Goal: Task Accomplishment & Management: Use online tool/utility

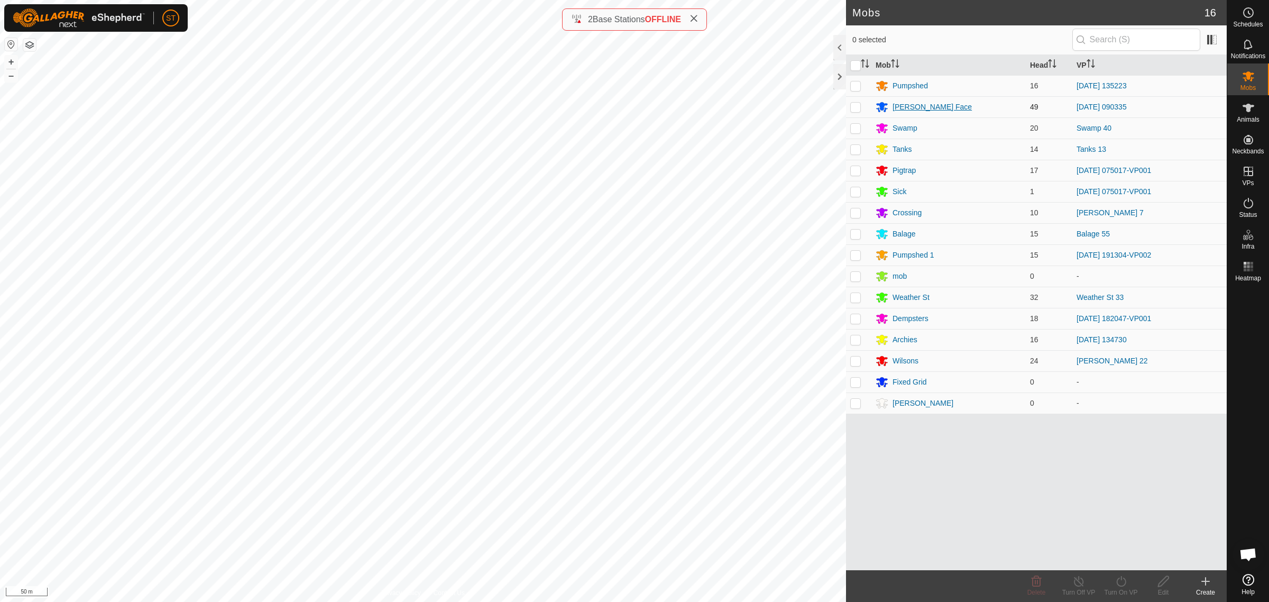
click at [907, 107] on div "[PERSON_NAME] Face" at bounding box center [932, 107] width 79 height 11
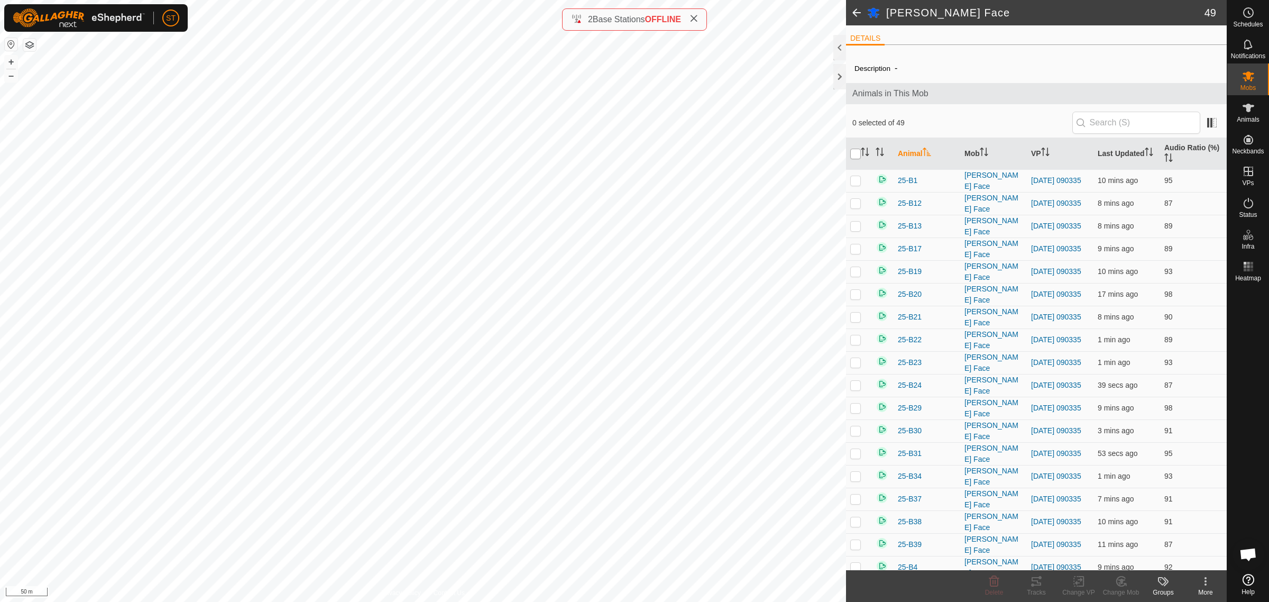
click at [857, 153] on input "checkbox" at bounding box center [855, 154] width 11 height 11
checkbox input "true"
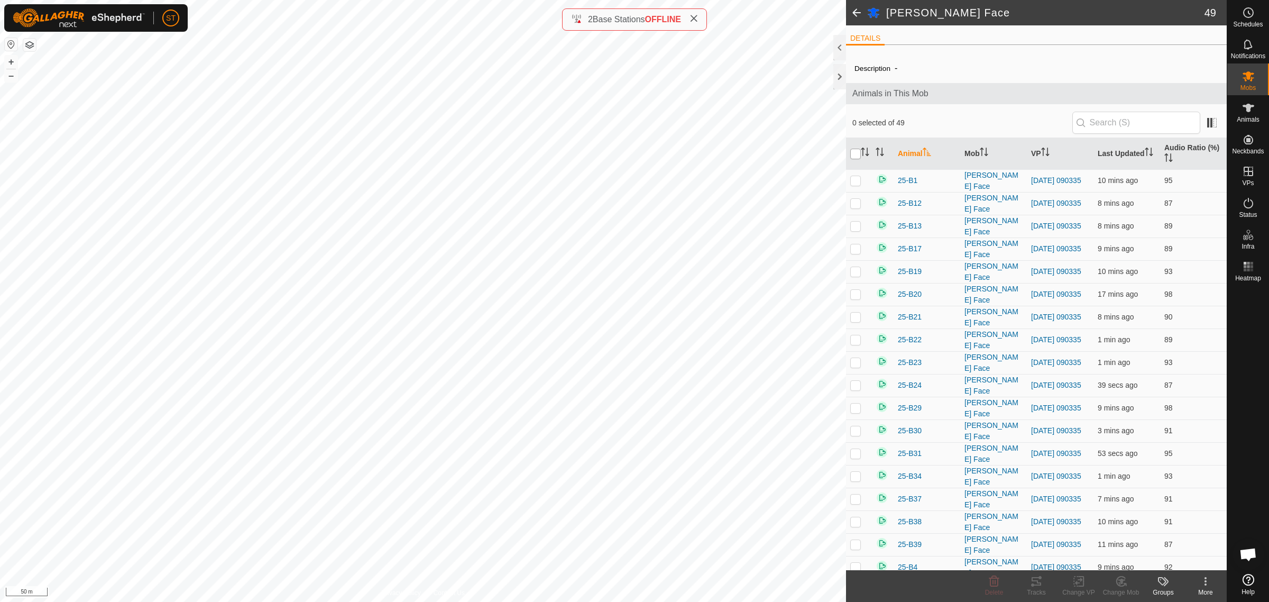
checkbox input "true"
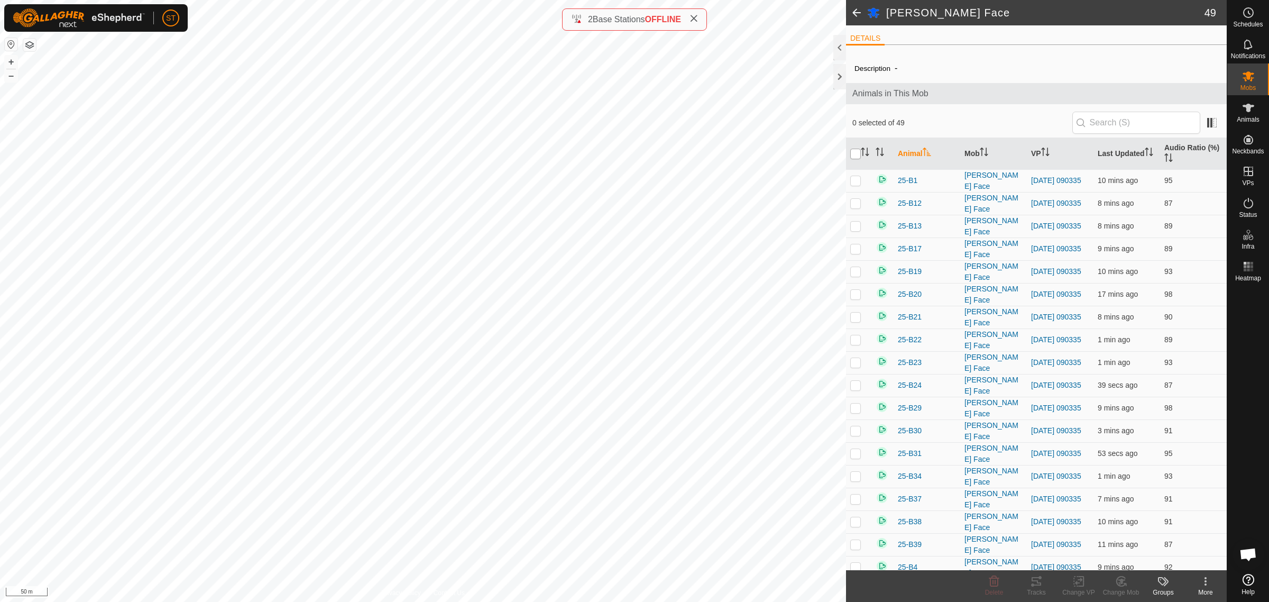
checkbox input "true"
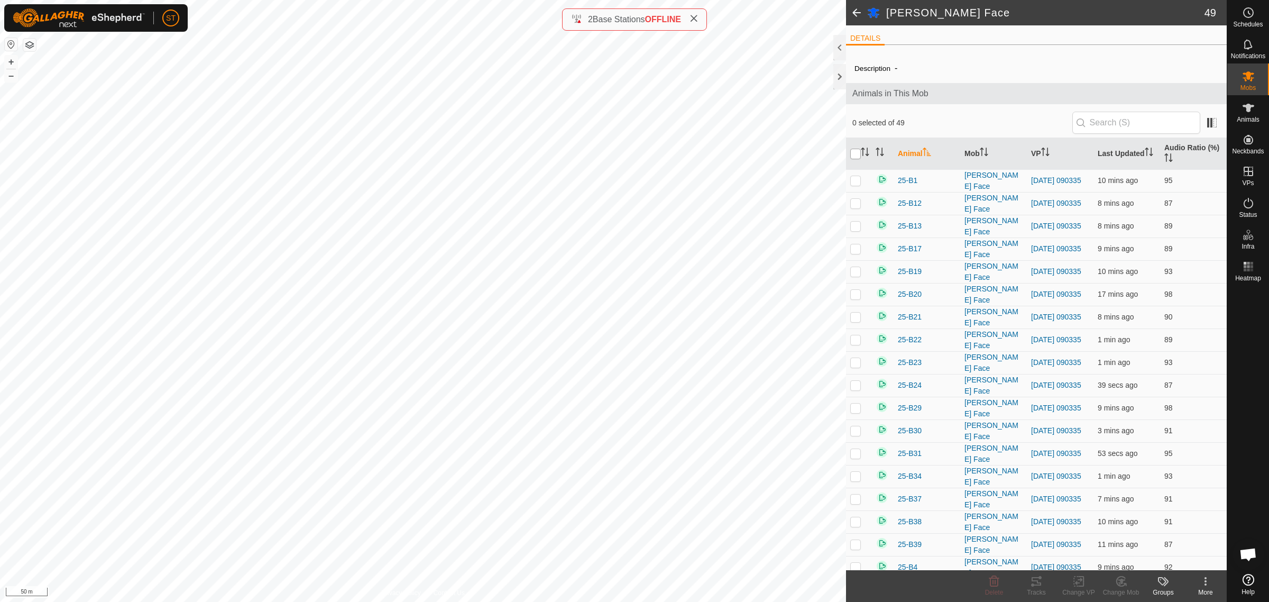
checkbox input "true"
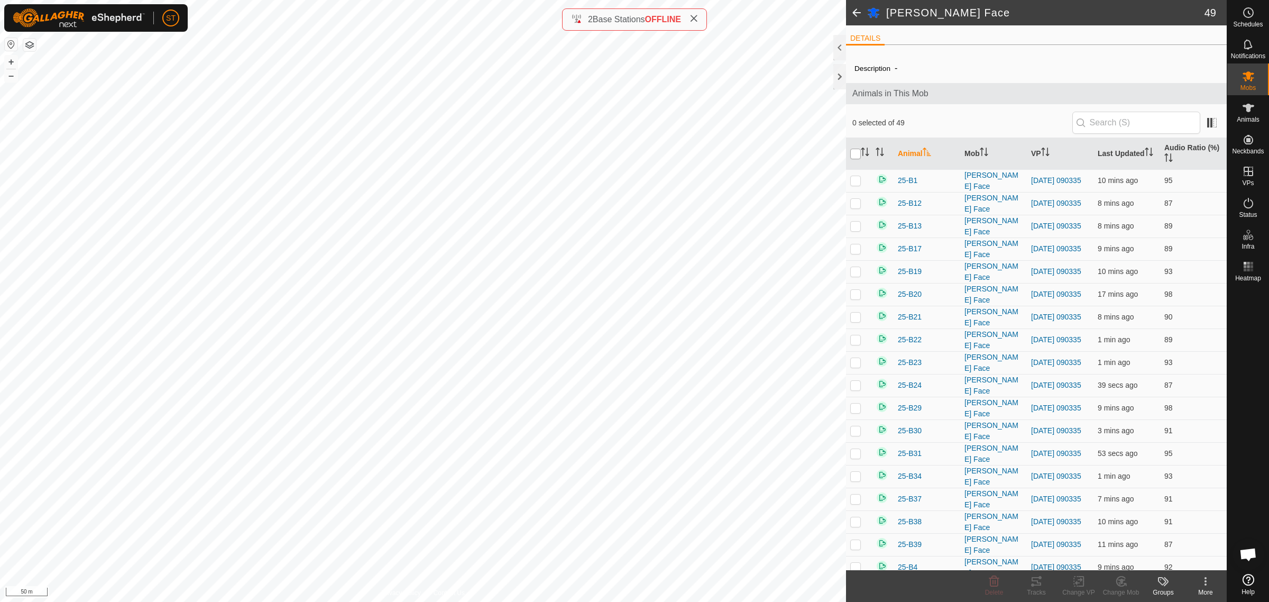
checkbox input "true"
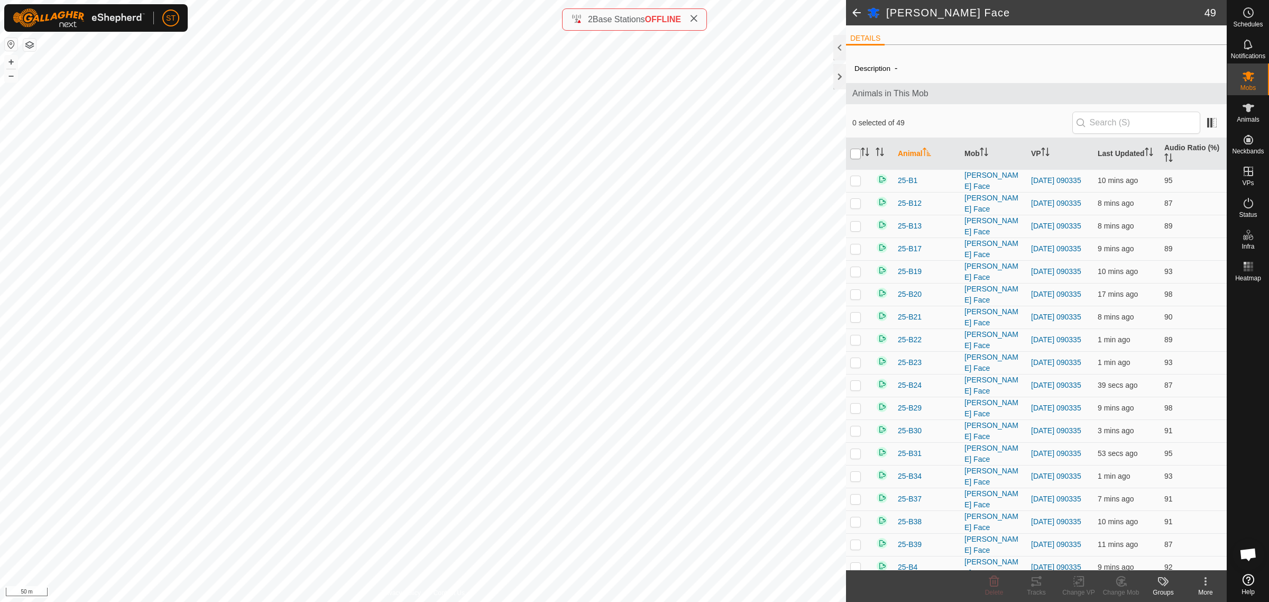
checkbox input "true"
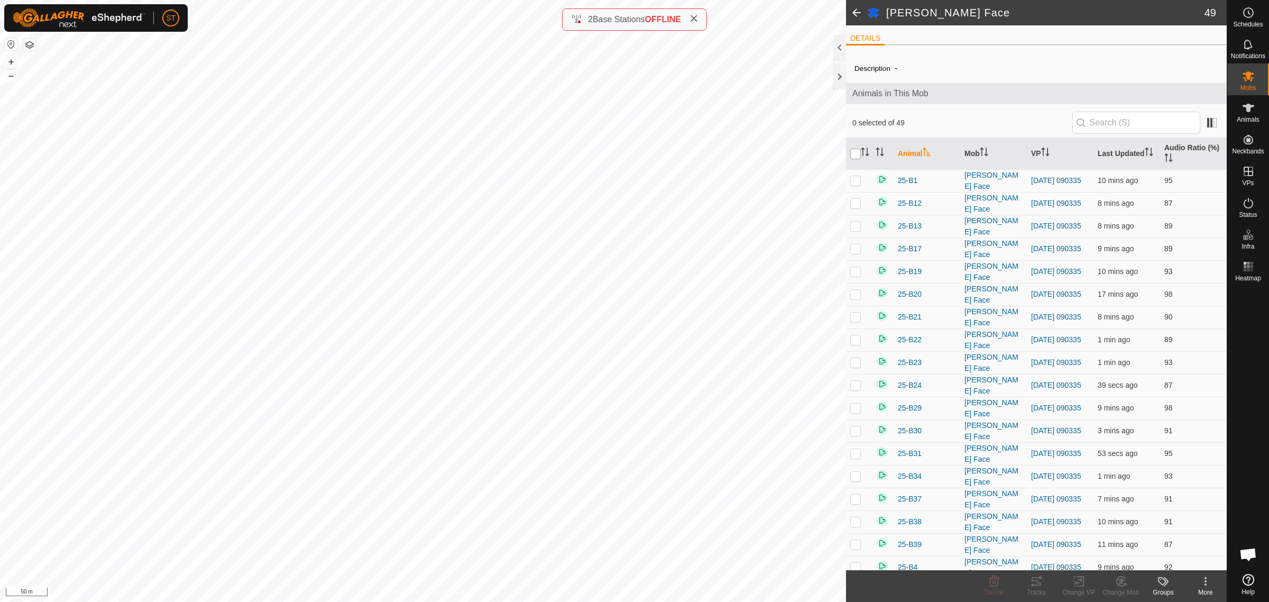
checkbox input "true"
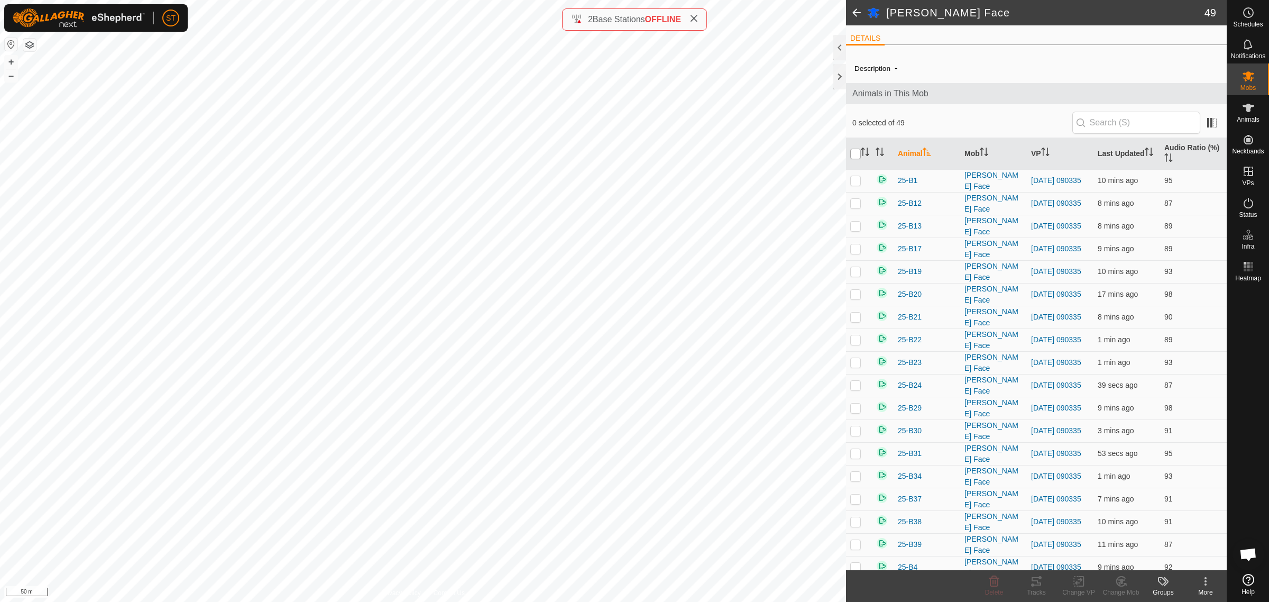
checkbox input "true"
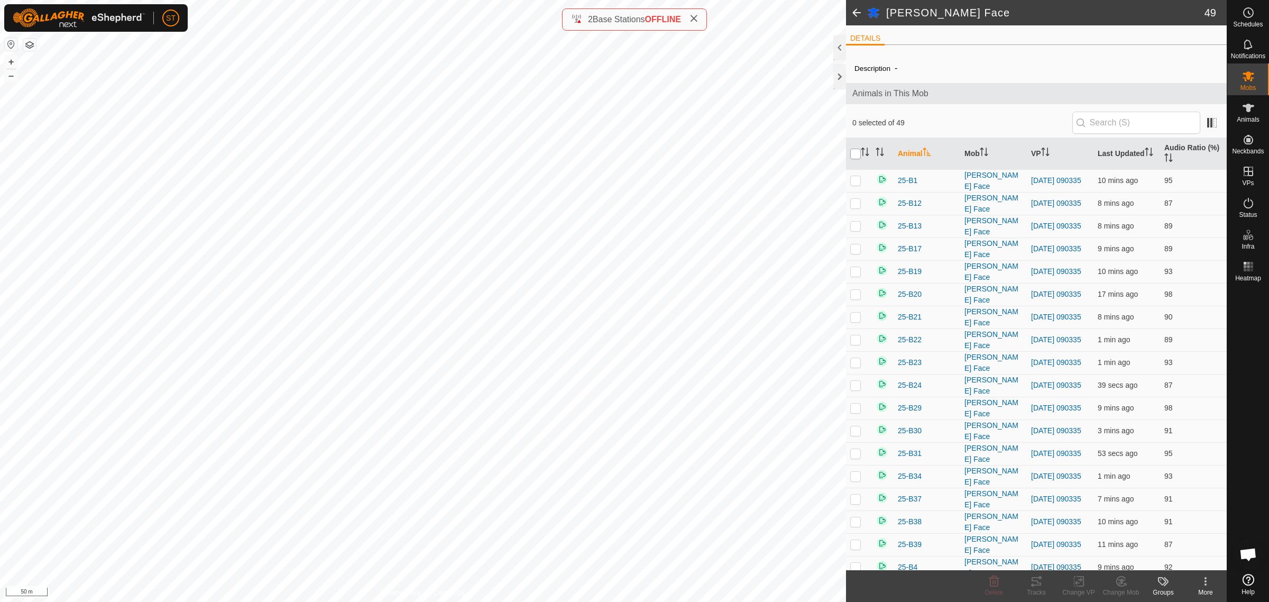
checkbox input "true"
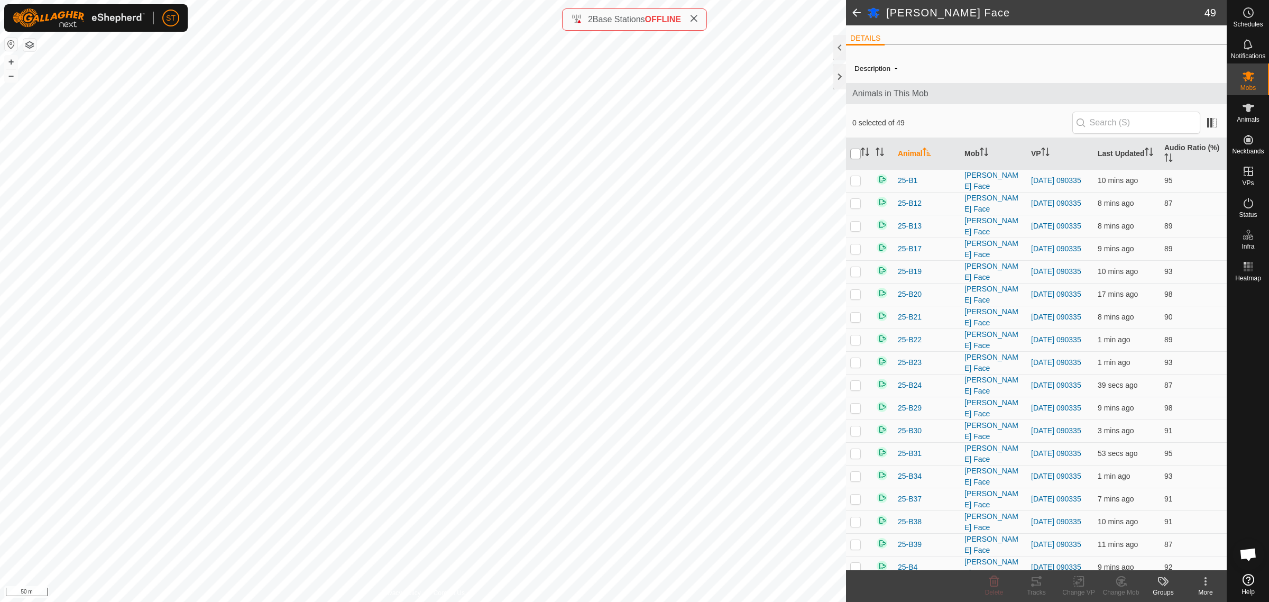
checkbox input "true"
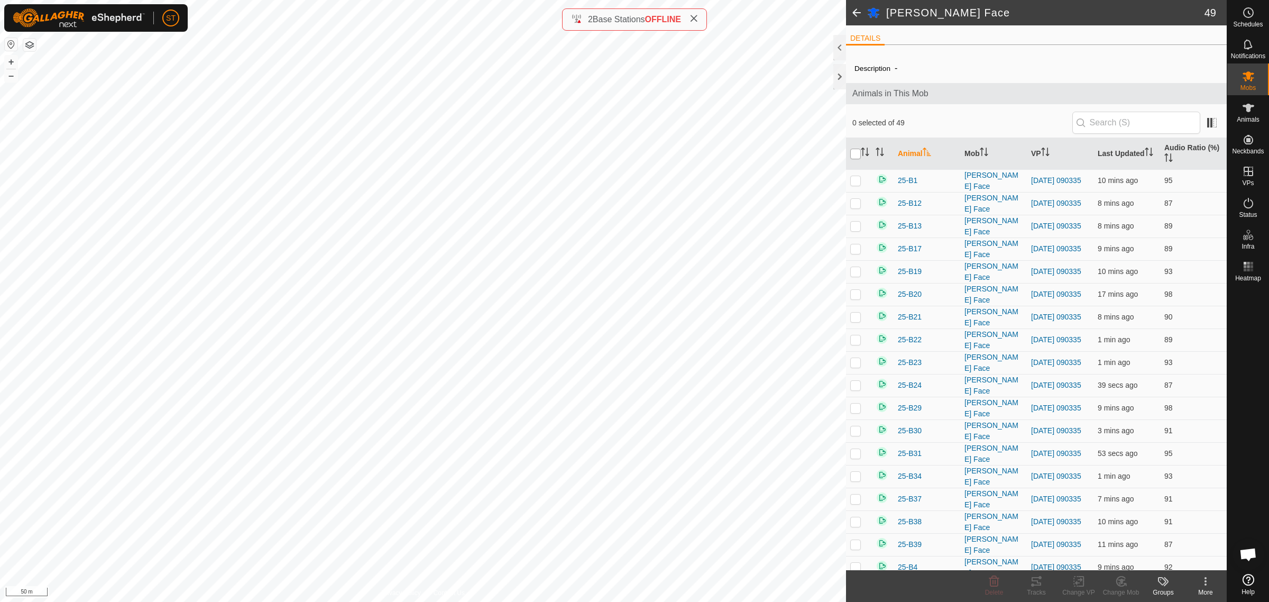
checkbox input "true"
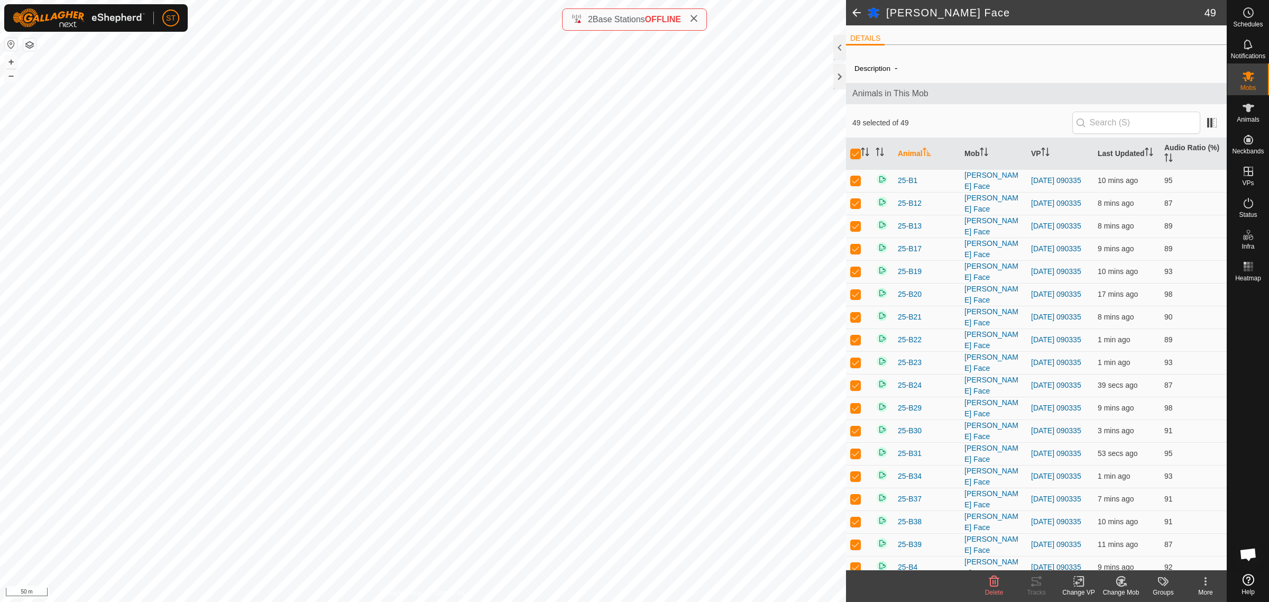
click at [1074, 583] on rect at bounding box center [1079, 581] width 10 height 10
click at [1106, 538] on link "Choose VP..." at bounding box center [1110, 536] width 105 height 21
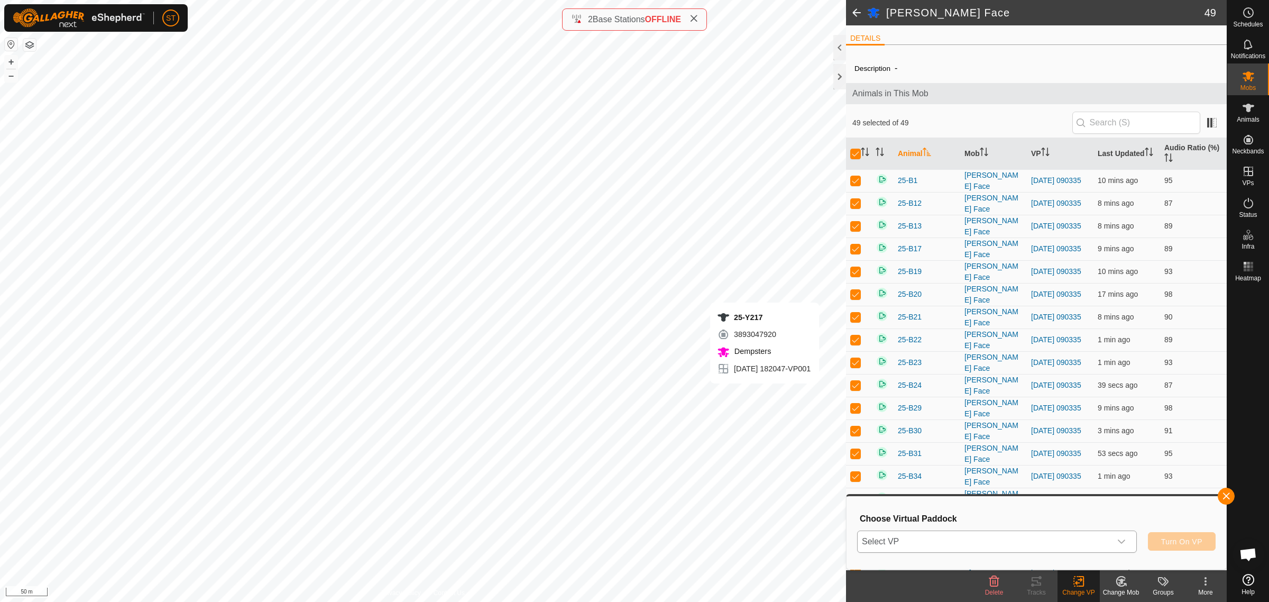
click at [1124, 543] on icon "dropdown trigger" at bounding box center [1121, 541] width 8 height 8
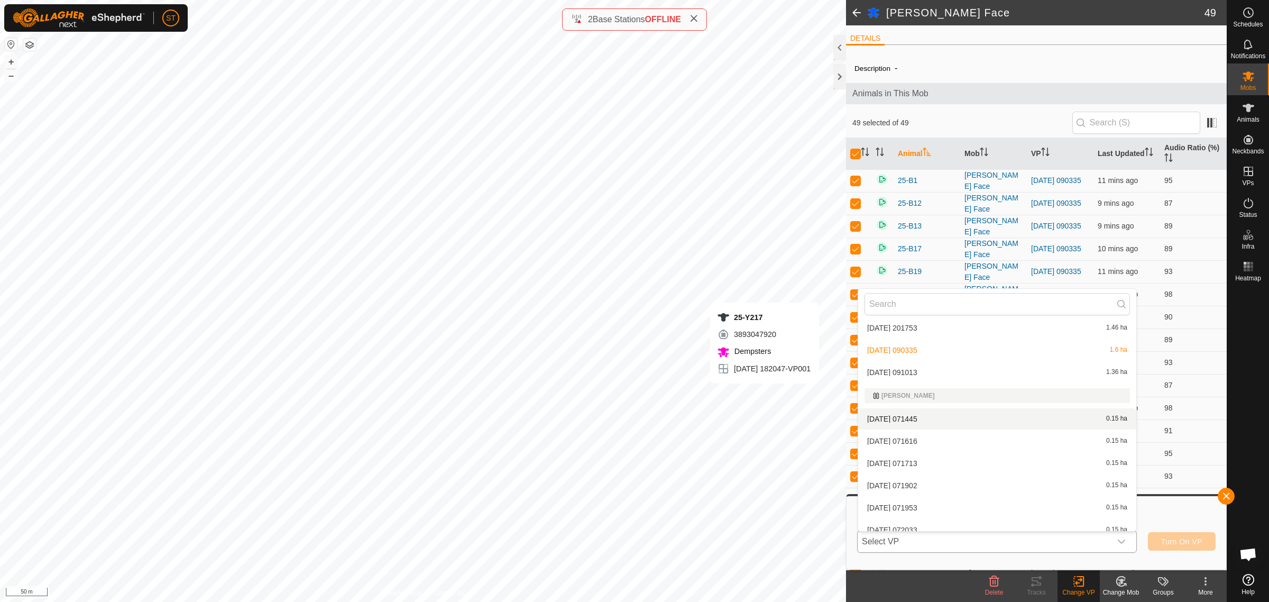
scroll to position [5354, 0]
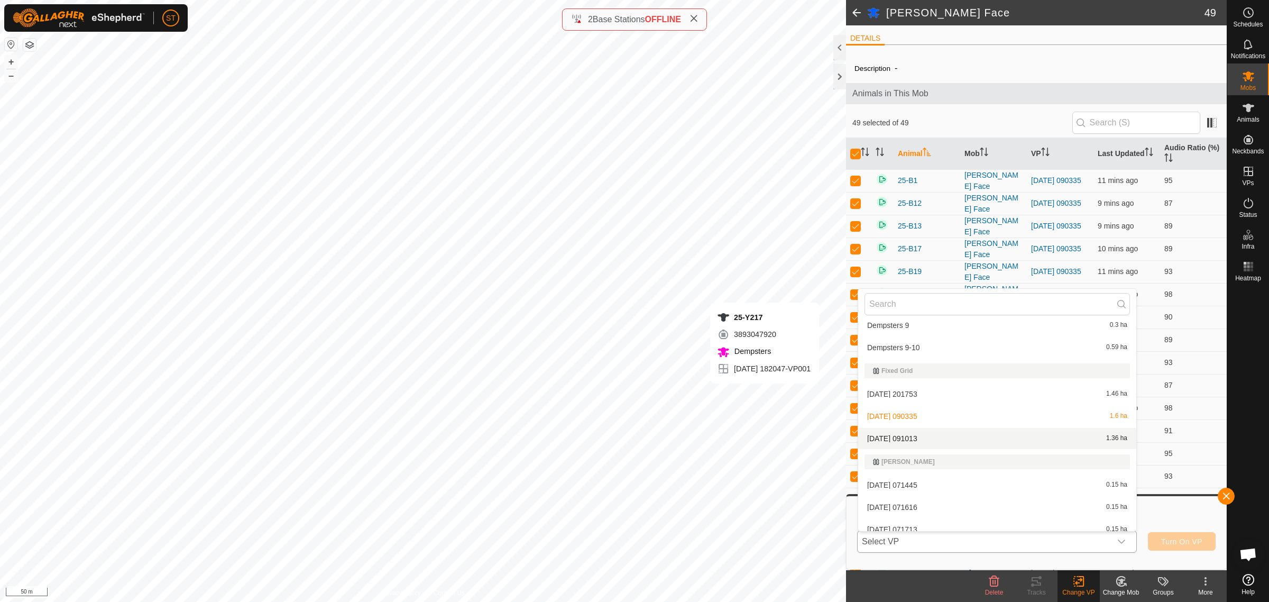
click at [902, 433] on li "[DATE] [DATE] 1.36 ha" at bounding box center [997, 438] width 278 height 21
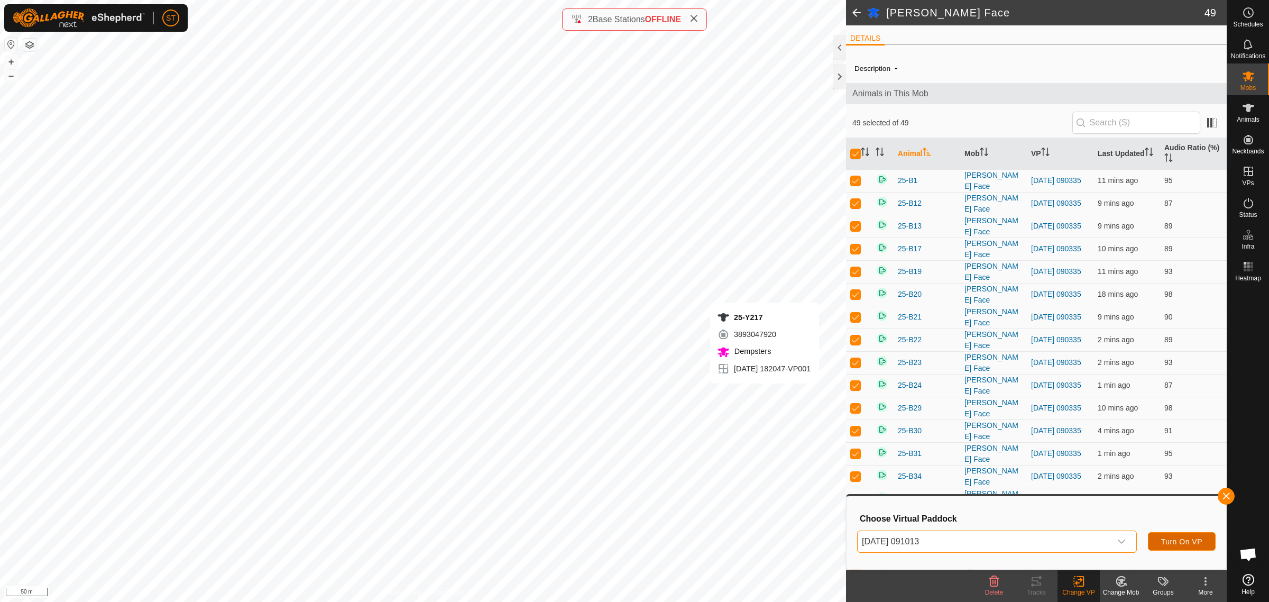
click at [1186, 543] on span "Turn On VP" at bounding box center [1181, 541] width 41 height 8
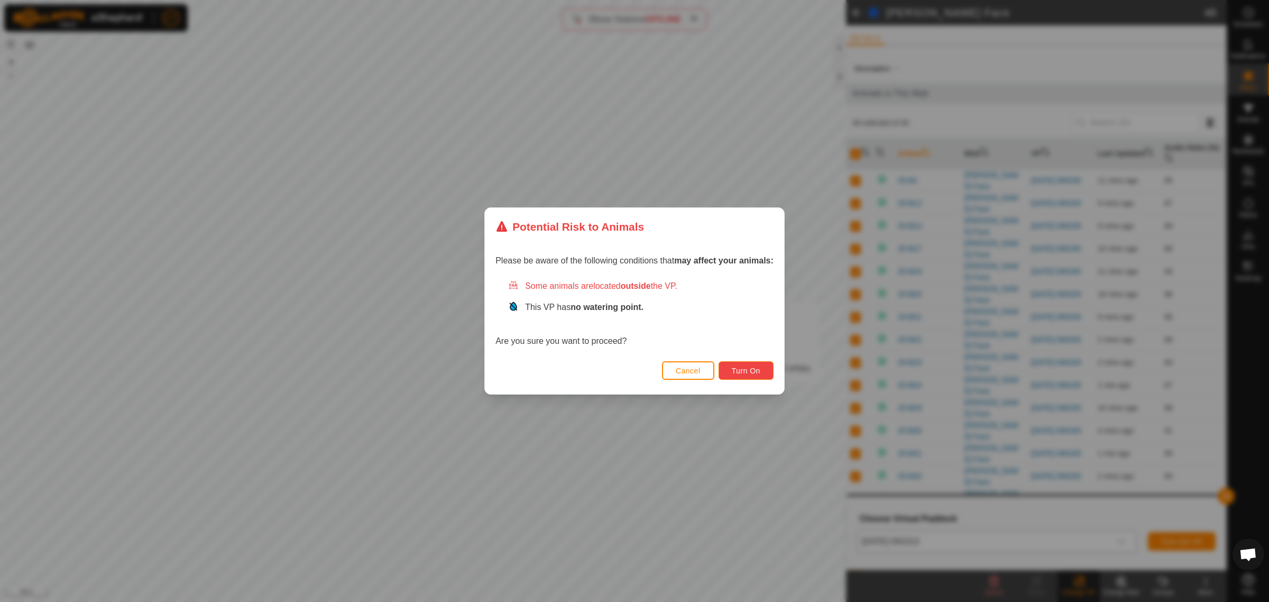
click at [759, 373] on span "Turn On" at bounding box center [746, 370] width 29 height 8
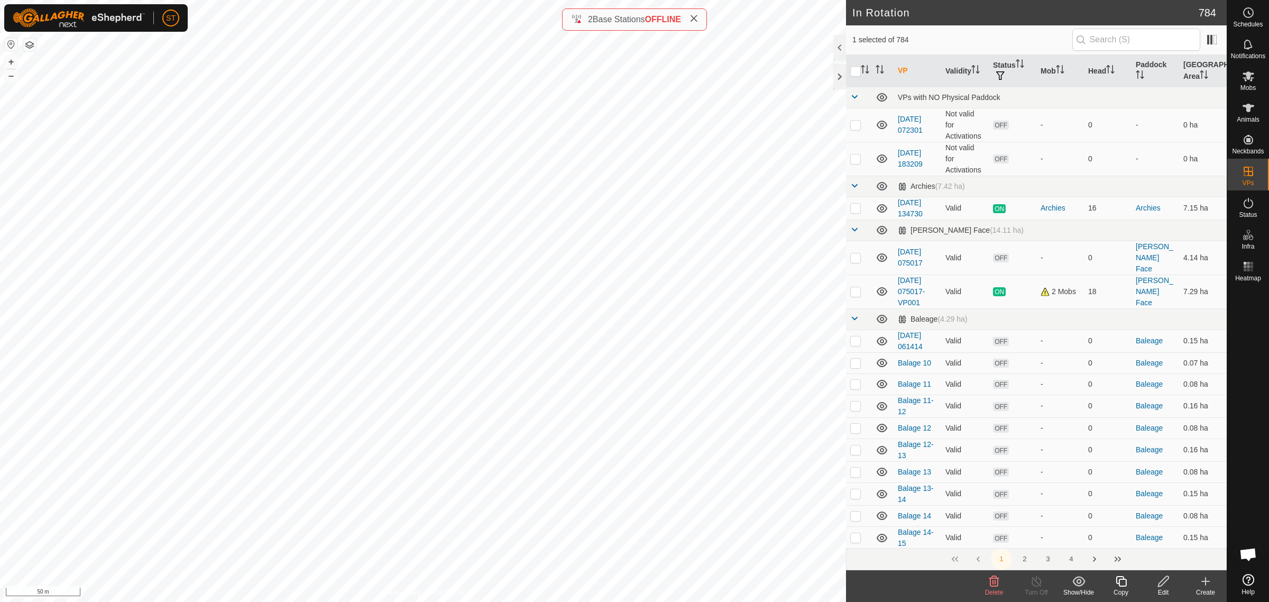
click at [993, 582] on icon at bounding box center [994, 581] width 10 height 11
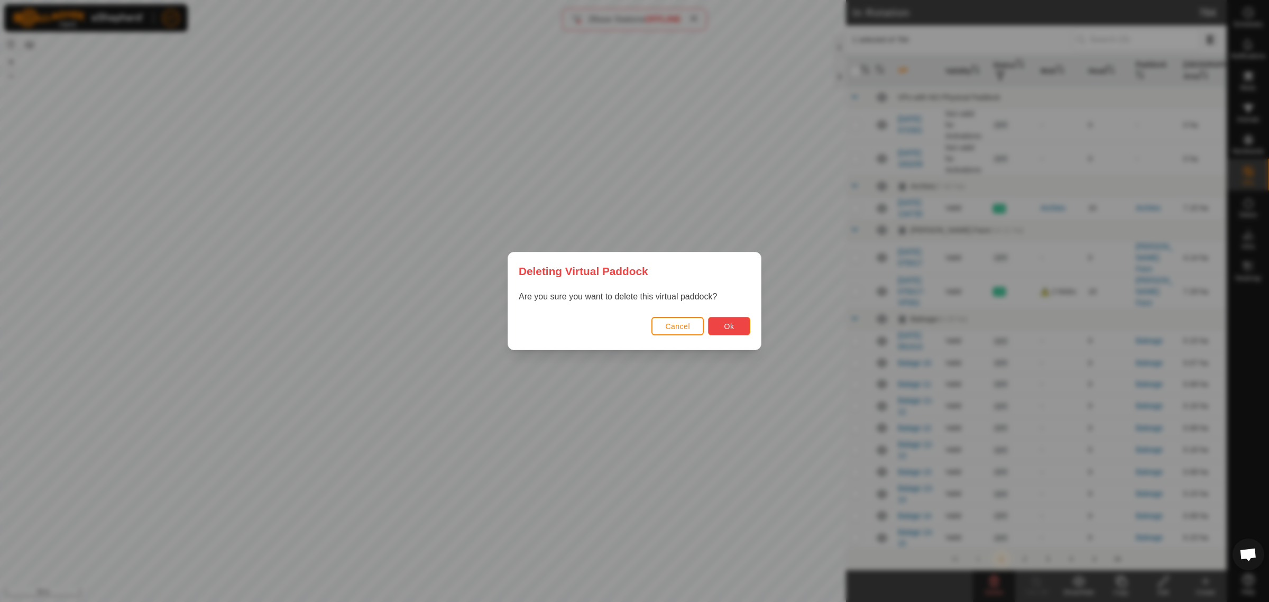
click at [734, 321] on button "Ok" at bounding box center [729, 326] width 42 height 19
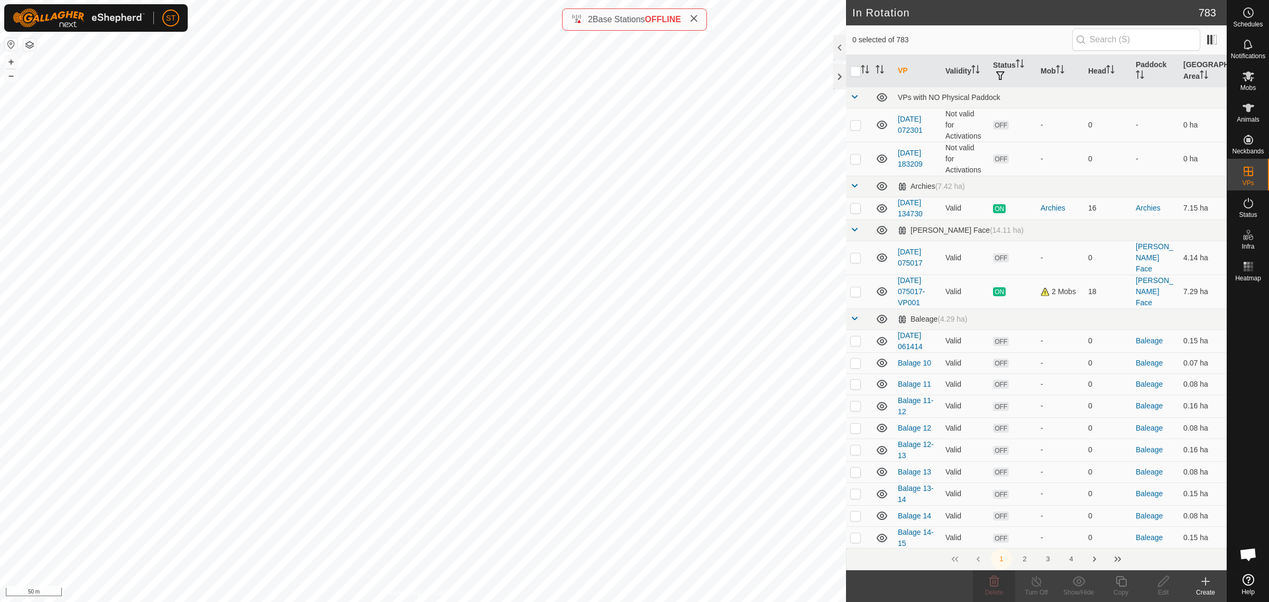
click at [0, 160] on html "ST Schedules Notifications Mobs Animals Neckbands VPs Status Infra Heatmap Help…" at bounding box center [634, 301] width 1269 height 602
click at [154, 0] on html "ST Schedules Notifications Mobs Animals Neckbands VPs Status Infra Heatmap Help…" at bounding box center [634, 301] width 1269 height 602
